Goal: Transaction & Acquisition: Purchase product/service

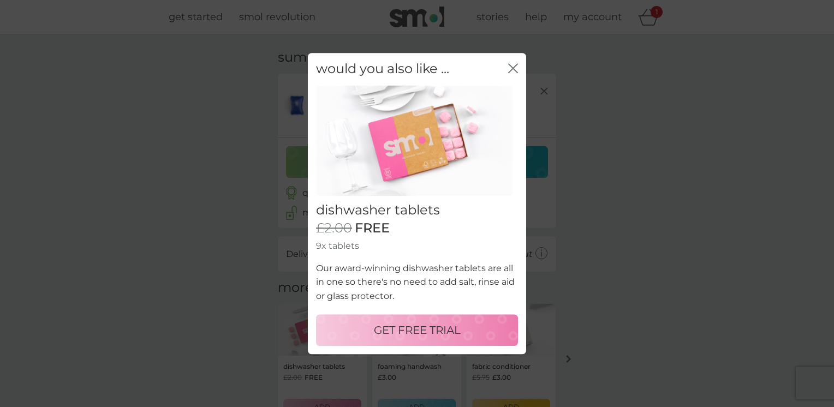
click at [511, 75] on div "close" at bounding box center [513, 69] width 10 height 16
click at [513, 69] on icon "close" at bounding box center [515, 68] width 4 height 9
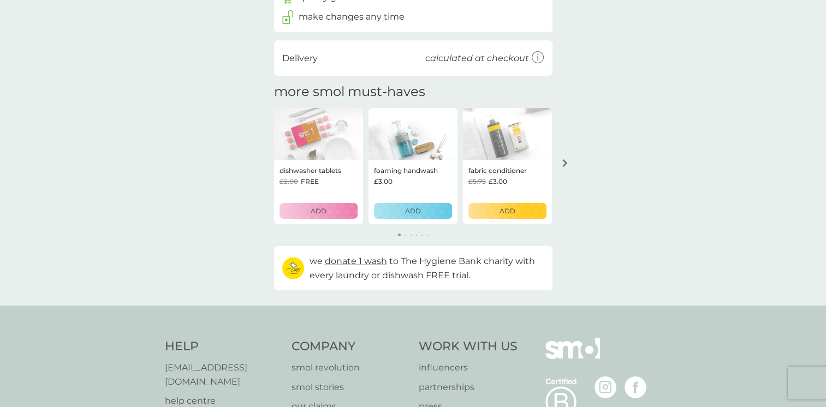
scroll to position [195, 0]
click at [562, 165] on icon "arrow right" at bounding box center [564, 164] width 5 height 8
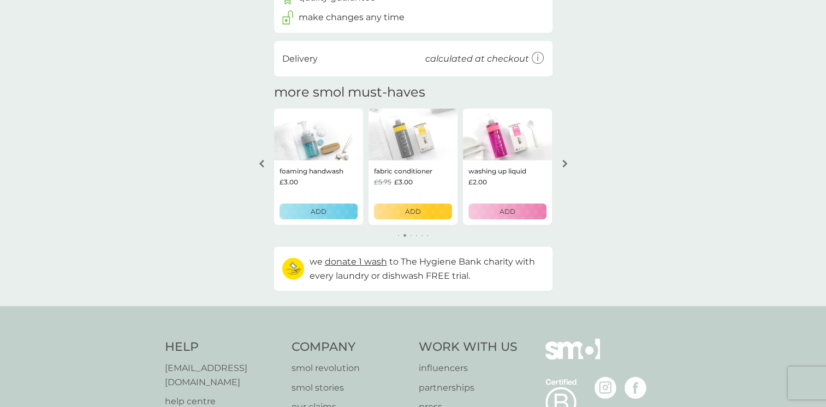
click at [562, 165] on icon "arrow right" at bounding box center [564, 164] width 5 height 8
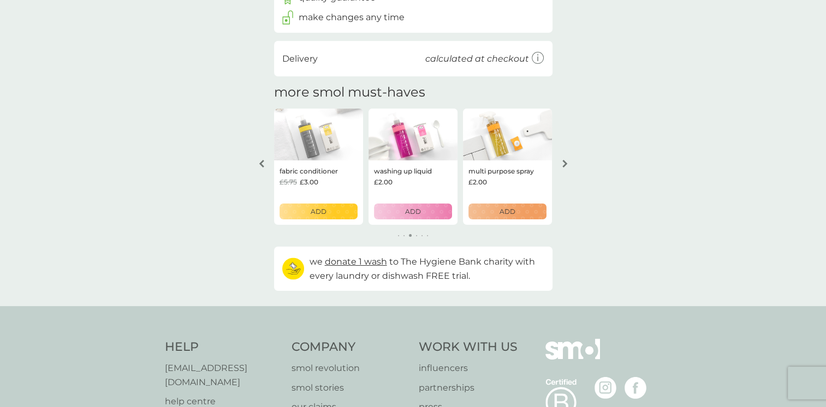
click at [562, 165] on icon "arrow right" at bounding box center [564, 164] width 5 height 8
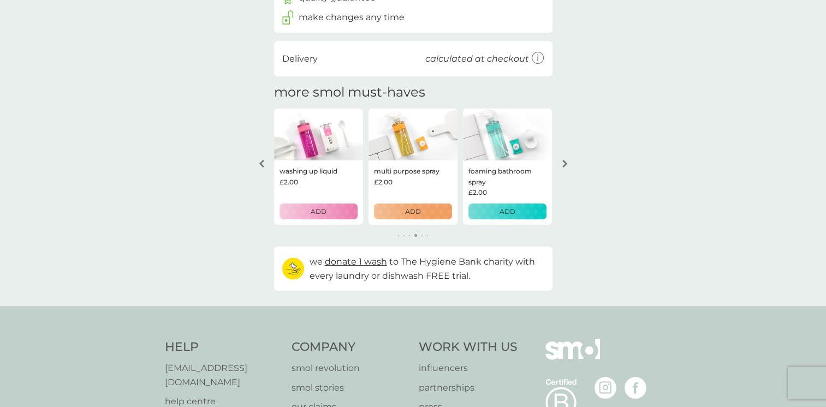
click at [562, 165] on icon "arrow right" at bounding box center [564, 164] width 5 height 8
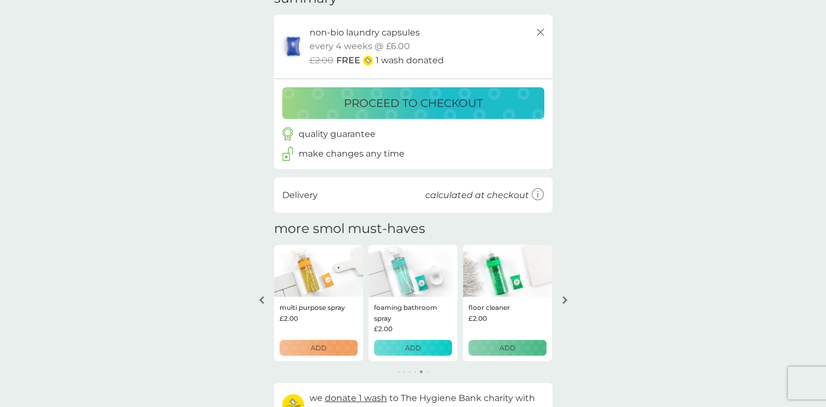
scroll to position [0, 0]
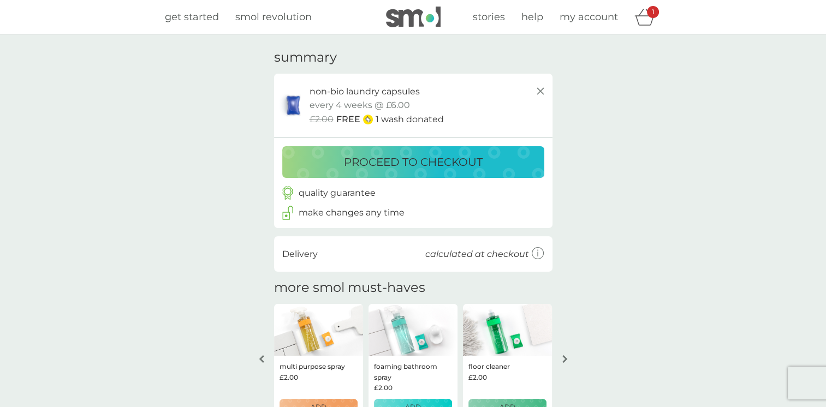
click at [408, 162] on p "proceed to checkout" at bounding box center [413, 161] width 139 height 17
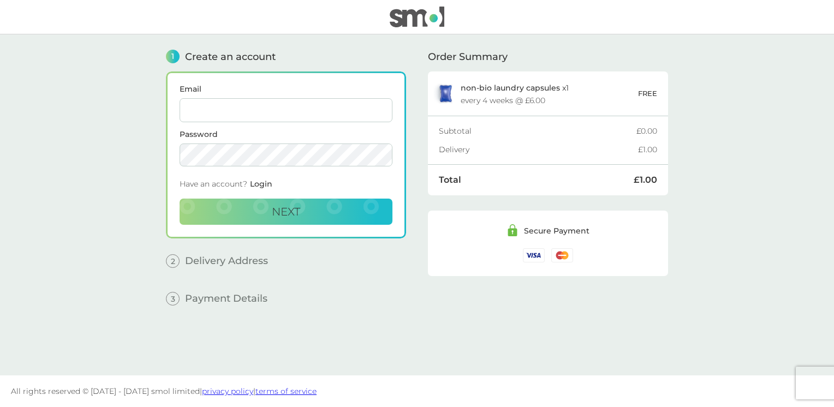
click at [295, 105] on input "Email" at bounding box center [286, 110] width 213 height 24
type input "[EMAIL_ADDRESS][DOMAIN_NAME]"
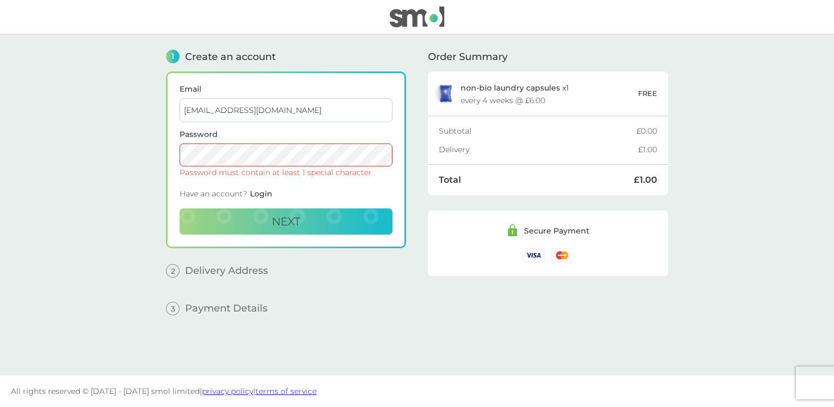
click at [180, 209] on button "Next" at bounding box center [286, 222] width 213 height 26
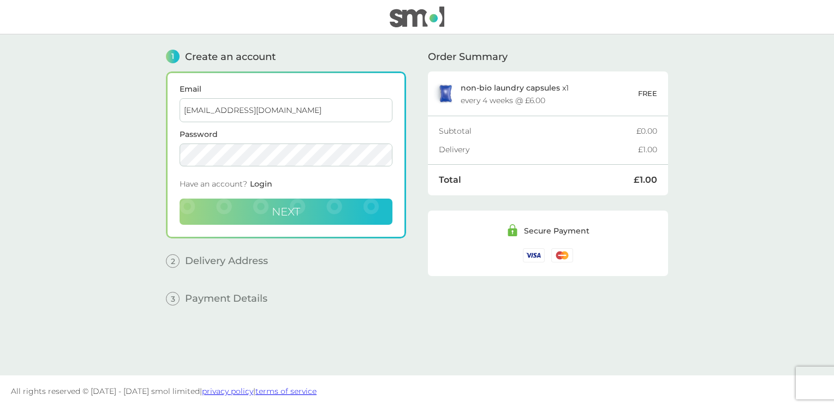
click at [321, 209] on button "Next" at bounding box center [286, 212] width 213 height 26
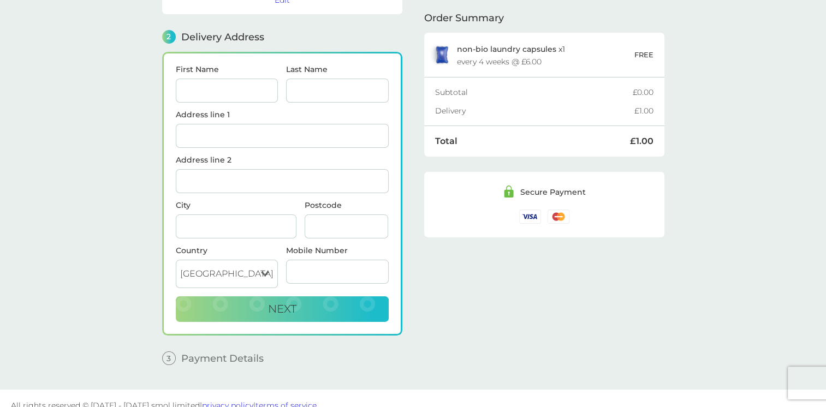
scroll to position [129, 0]
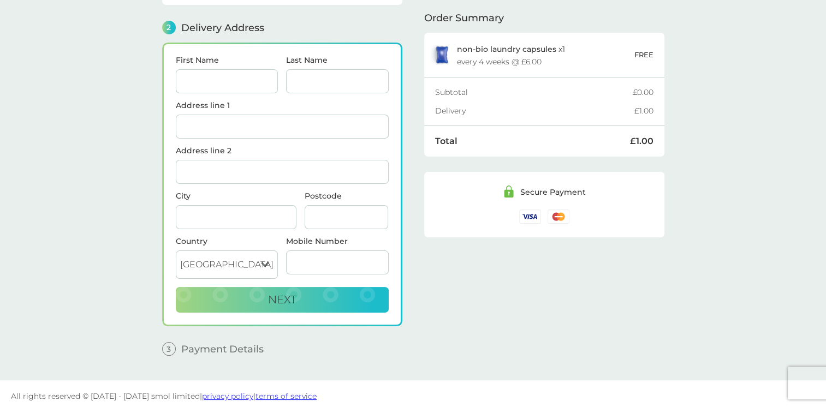
click at [248, 76] on input "First Name" at bounding box center [227, 81] width 103 height 24
type input "Gabi"
type input "[PERSON_NAME]"
type input "Flat [STREET_ADDRESS]"
type input "Hull"
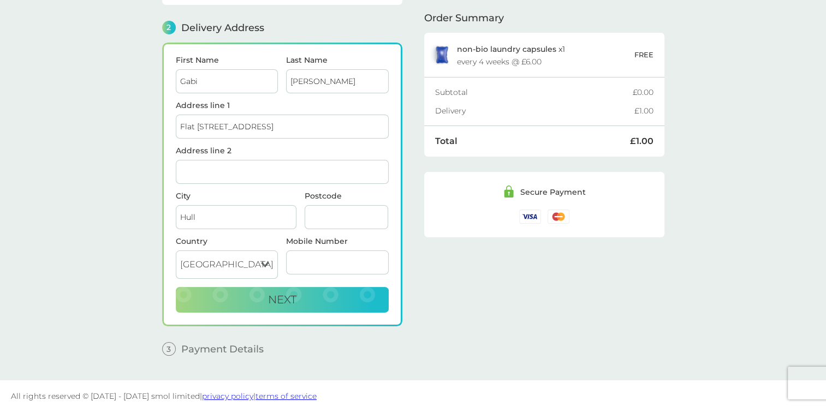
type input "HU5 3HH"
type input "07718208089"
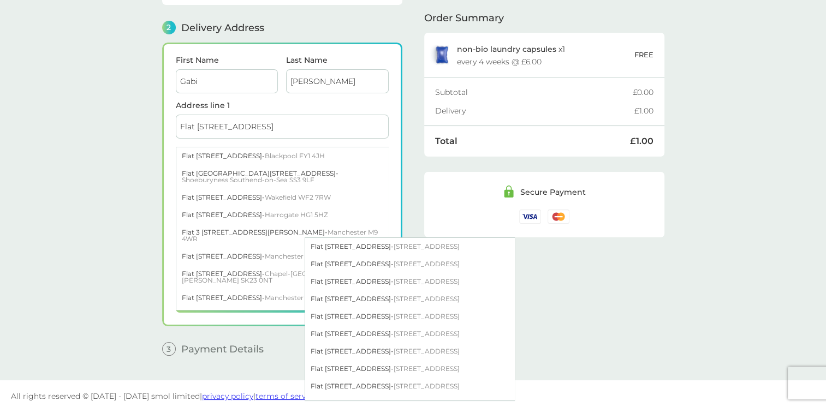
click at [109, 148] on main "1 Create an account [EMAIL_ADDRESS][DOMAIN_NAME] Edit 2 Delivery Address First …" at bounding box center [413, 143] width 826 height 476
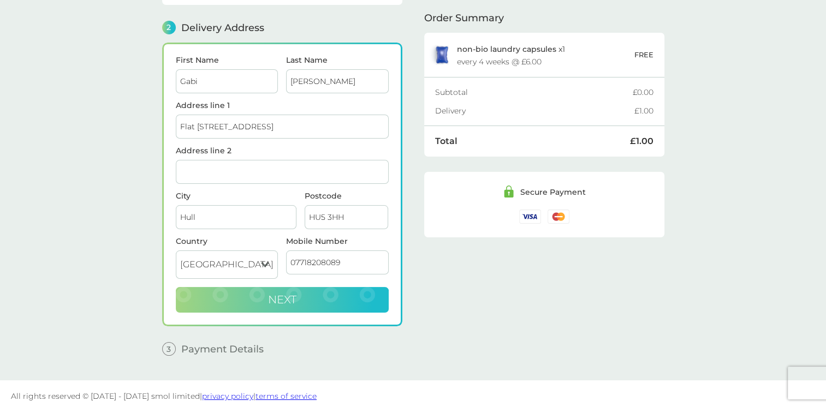
click at [307, 287] on button "Next" at bounding box center [282, 300] width 213 height 26
checkbox input "true"
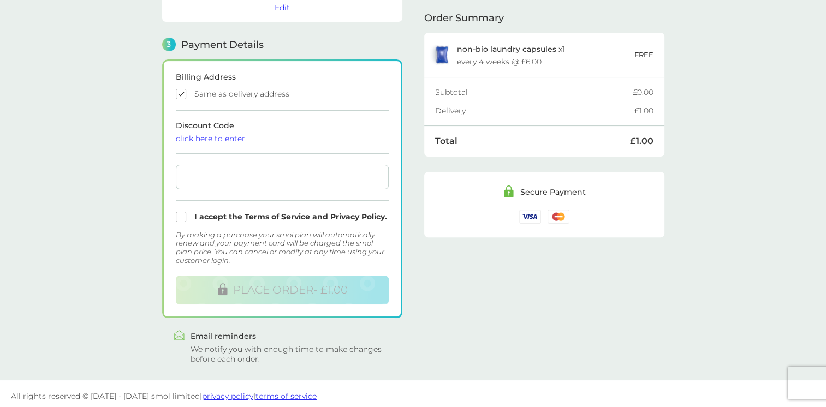
scroll to position [283, 0]
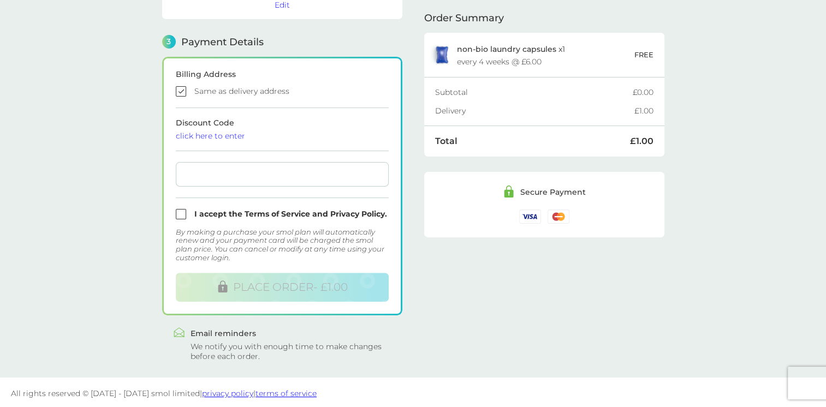
click at [177, 215] on input "checkbox" at bounding box center [282, 214] width 213 height 10
checkbox input "true"
click at [389, 170] on div "Billing Address Same as delivery address Discount Code click here to enter I ac…" at bounding box center [282, 186] width 240 height 259
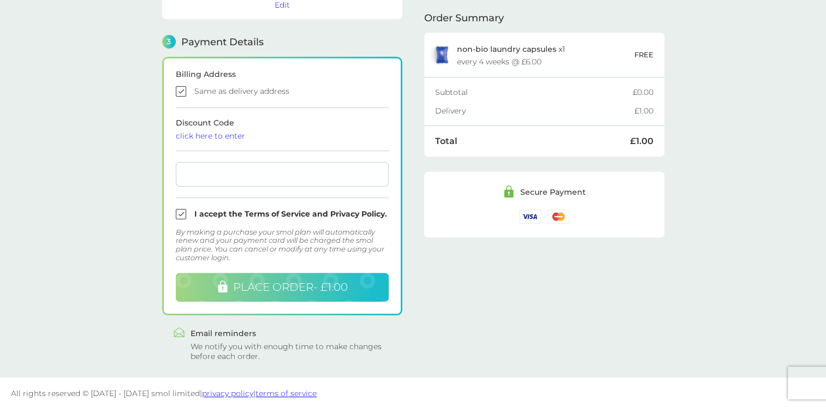
click at [310, 294] on button "PLACE ORDER - £1.00" at bounding box center [282, 287] width 213 height 29
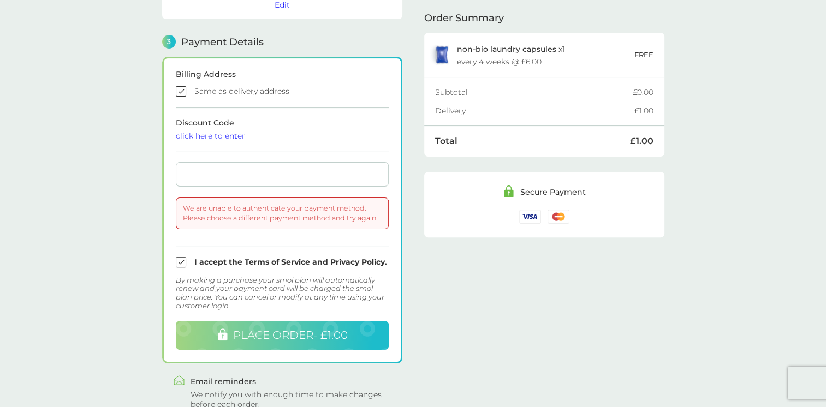
click at [292, 332] on span "PLACE ORDER - £1.00" at bounding box center [290, 335] width 115 height 13
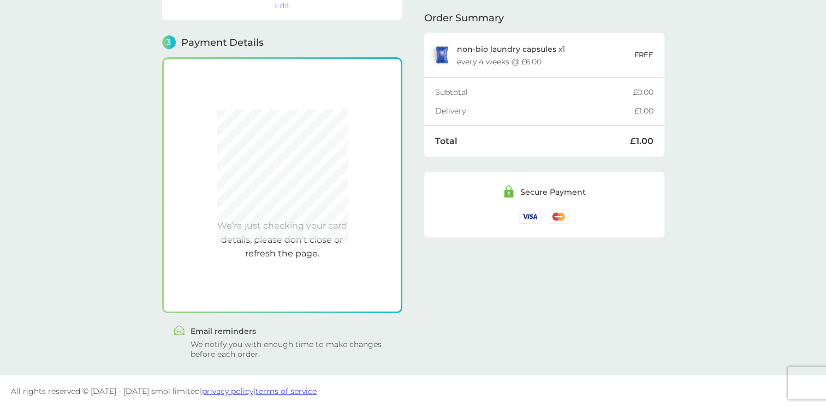
scroll to position [280, 0]
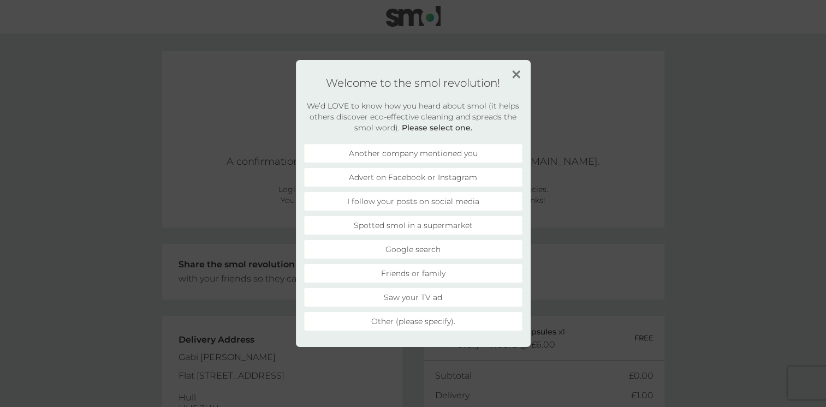
click at [513, 75] on img at bounding box center [516, 74] width 8 height 8
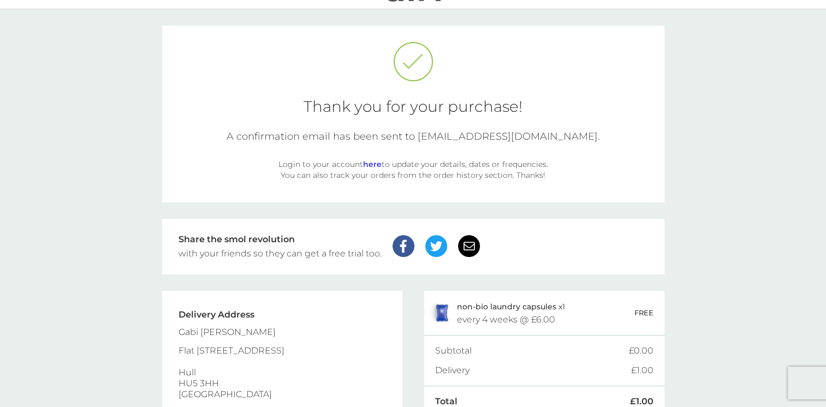
scroll to position [100, 0]
